Goal: Find specific page/section: Find specific page/section

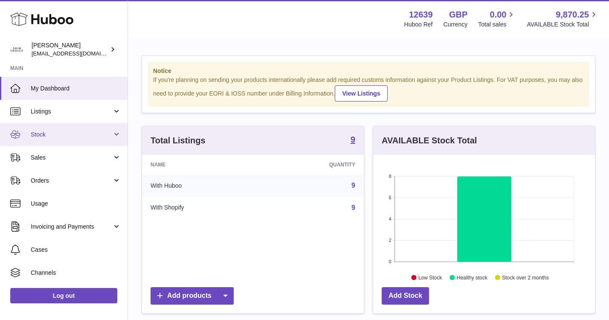
scroll to position [133, 222]
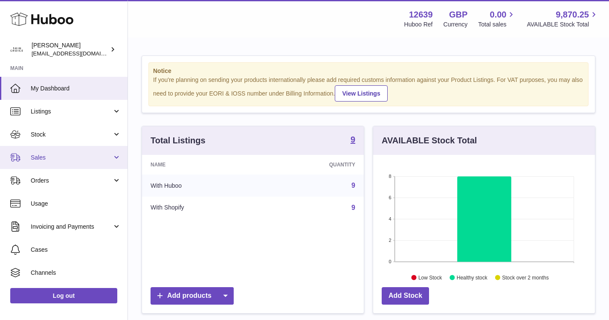
click at [93, 151] on link "Sales" at bounding box center [63, 157] width 127 height 23
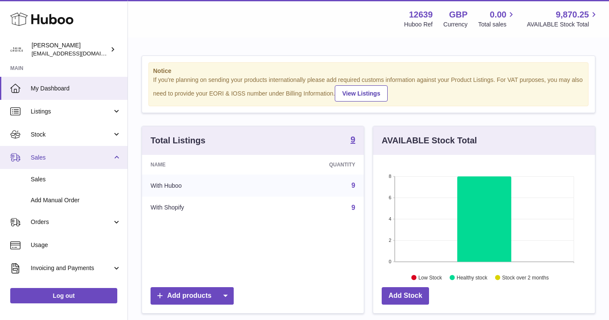
click at [87, 167] on link "Sales" at bounding box center [63, 157] width 127 height 23
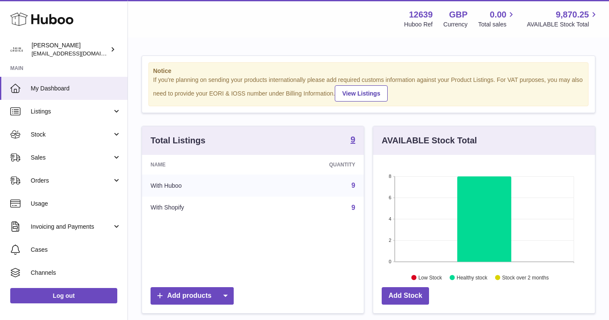
click at [87, 171] on ul "My Dashboard Listings Not with Huboo Listings with Huboo Bundles Stock Stock St…" at bounding box center [63, 203] width 127 height 253
click at [90, 161] on span "Sales" at bounding box center [71, 157] width 81 height 8
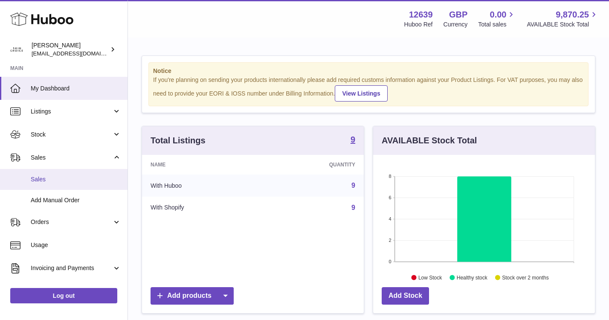
click at [90, 173] on link "Sales" at bounding box center [63, 179] width 127 height 21
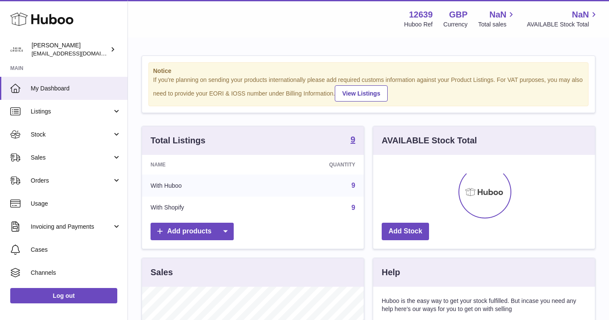
scroll to position [133, 222]
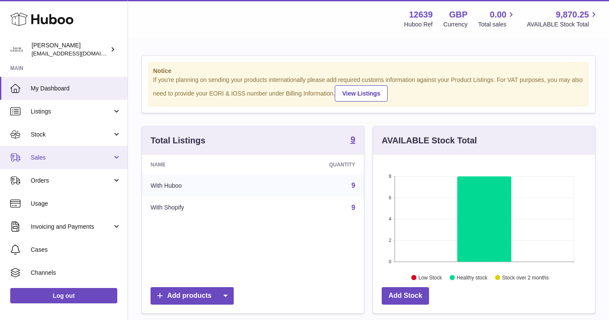
click at [103, 158] on span "Sales" at bounding box center [71, 157] width 81 height 8
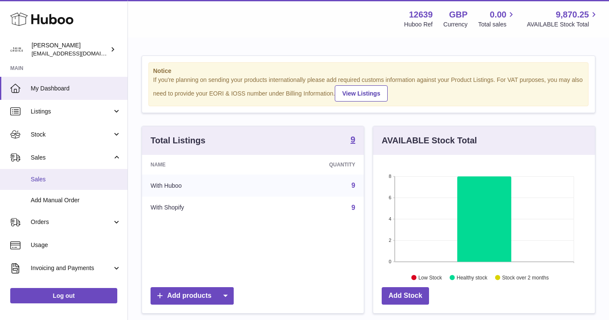
click at [89, 173] on link "Sales" at bounding box center [63, 179] width 127 height 21
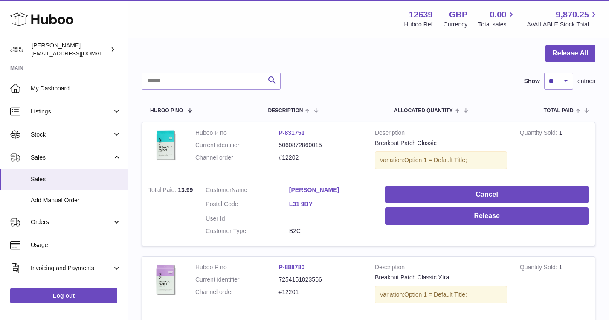
scroll to position [69, 0]
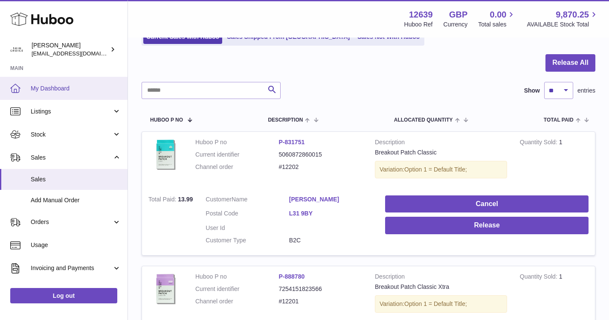
click at [74, 83] on link "My Dashboard" at bounding box center [63, 88] width 127 height 23
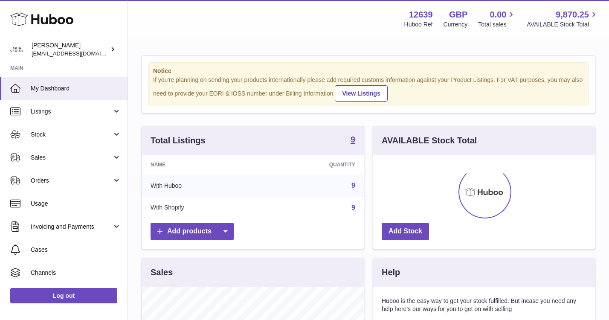
scroll to position [133, 222]
